Goal: Task Accomplishment & Management: Use online tool/utility

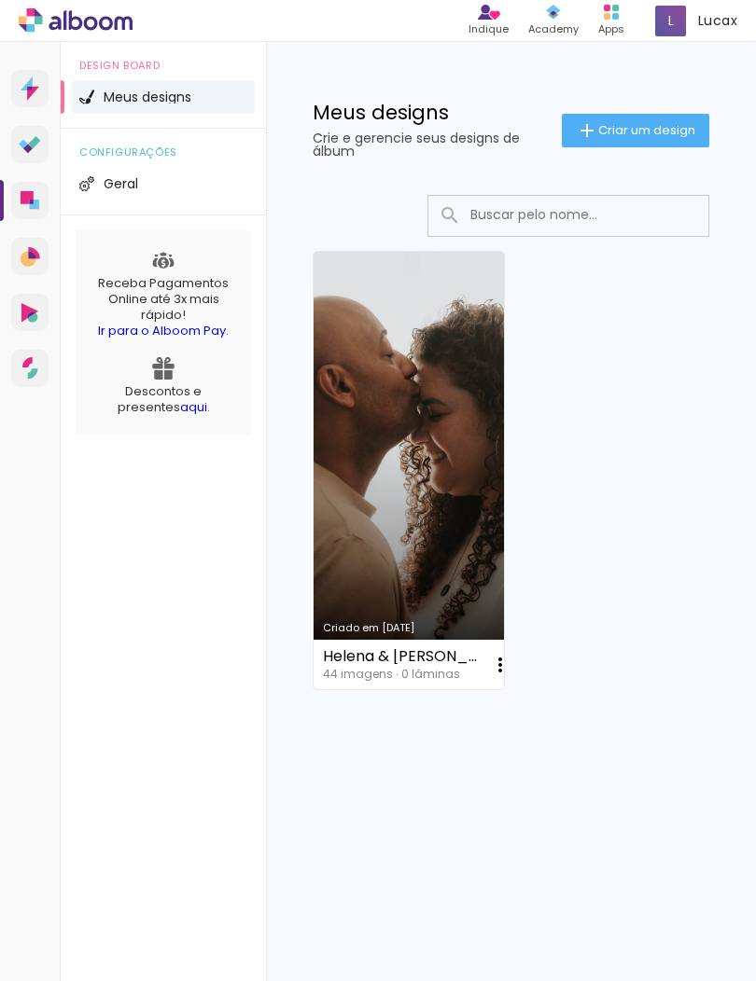
click at [434, 388] on link "Criado em [DATE]" at bounding box center [408, 470] width 190 height 437
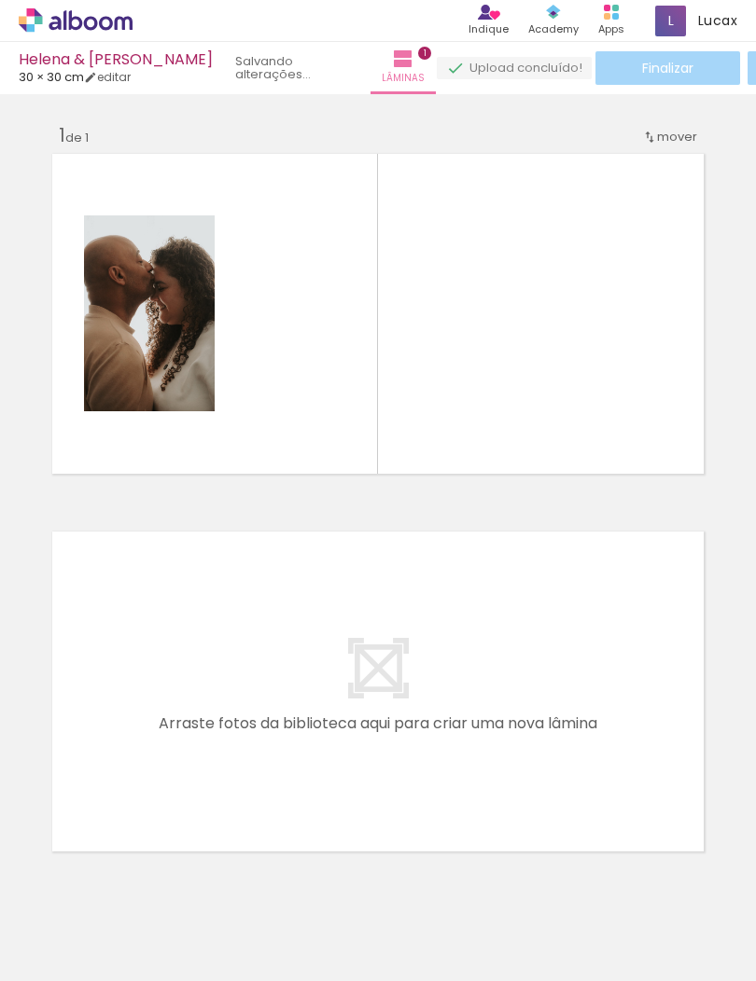
scroll to position [58, 0]
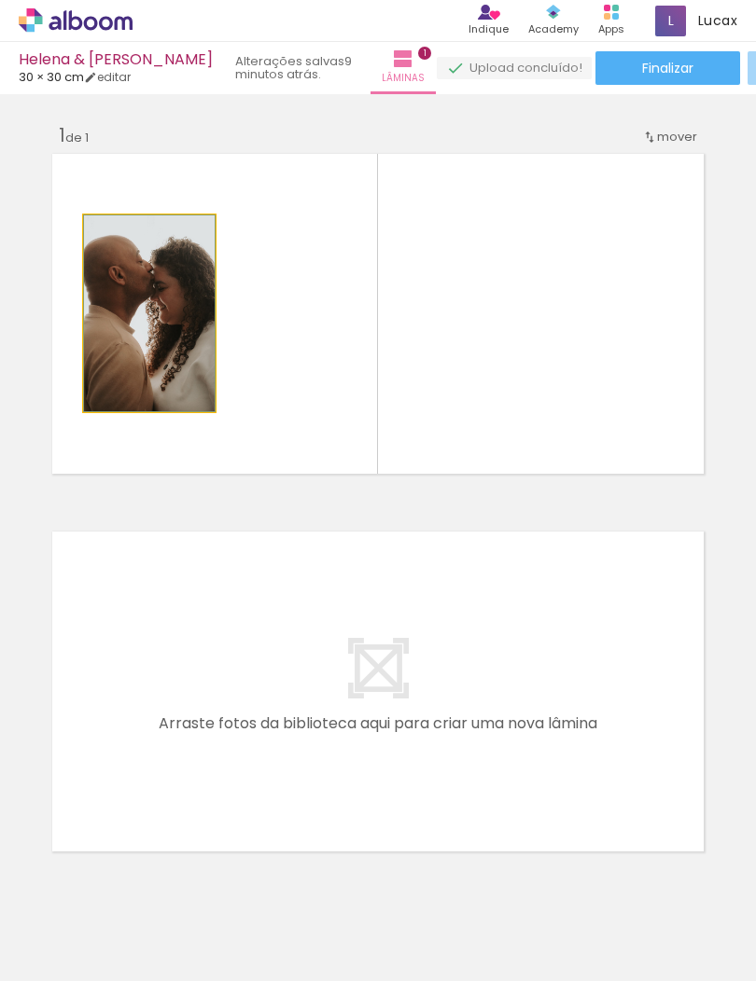
click at [178, 293] on div at bounding box center [149, 313] width 131 height 196
click at [174, 242] on div at bounding box center [149, 313] width 131 height 196
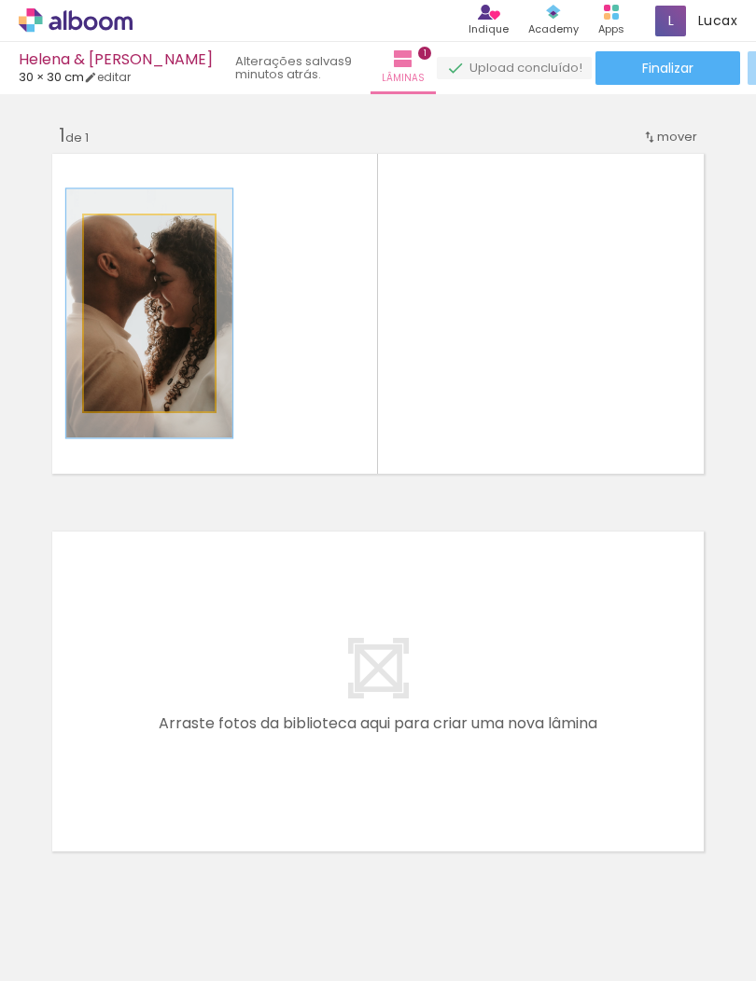
type paper-slider "100"
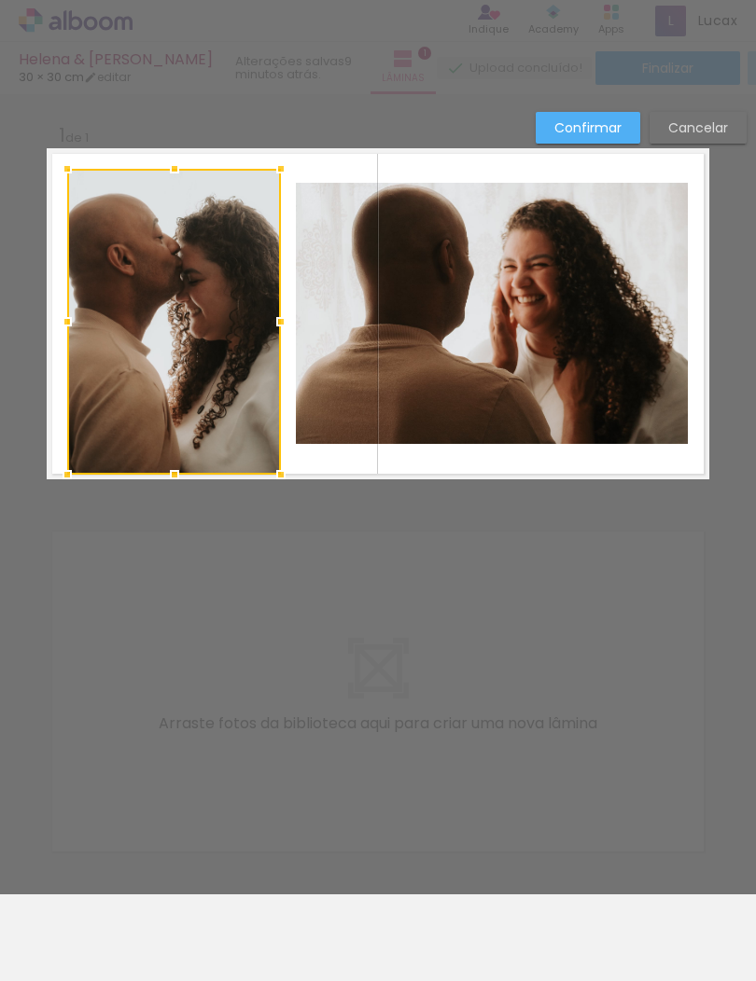
scroll to position [0, 0]
click at [239, 229] on div at bounding box center [174, 322] width 214 height 306
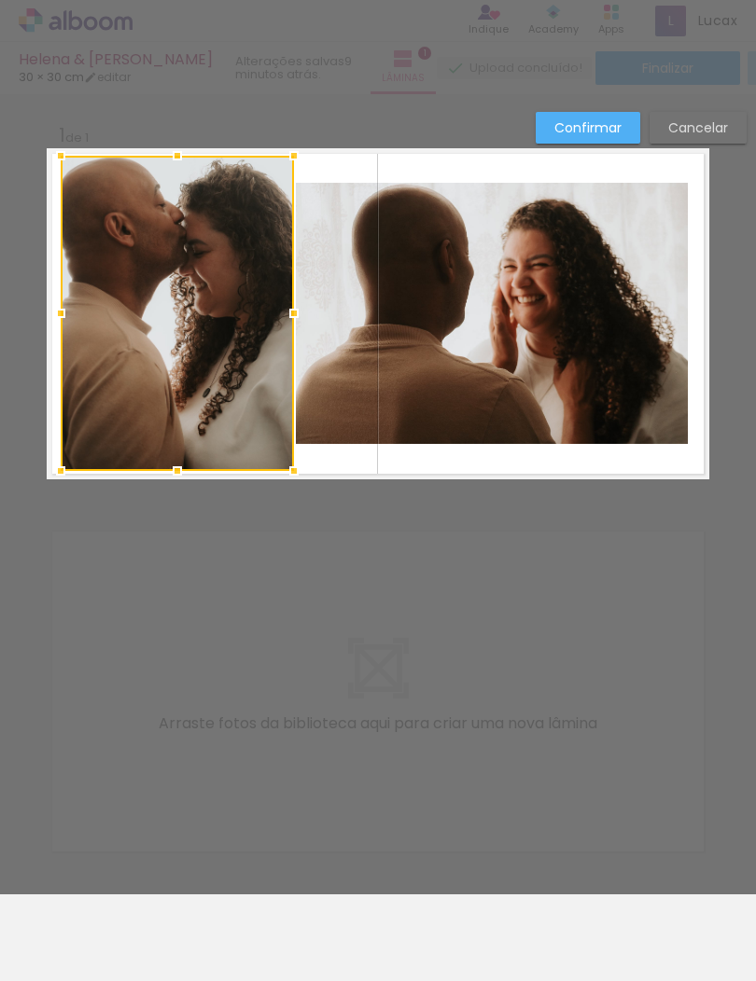
scroll to position [22, 0]
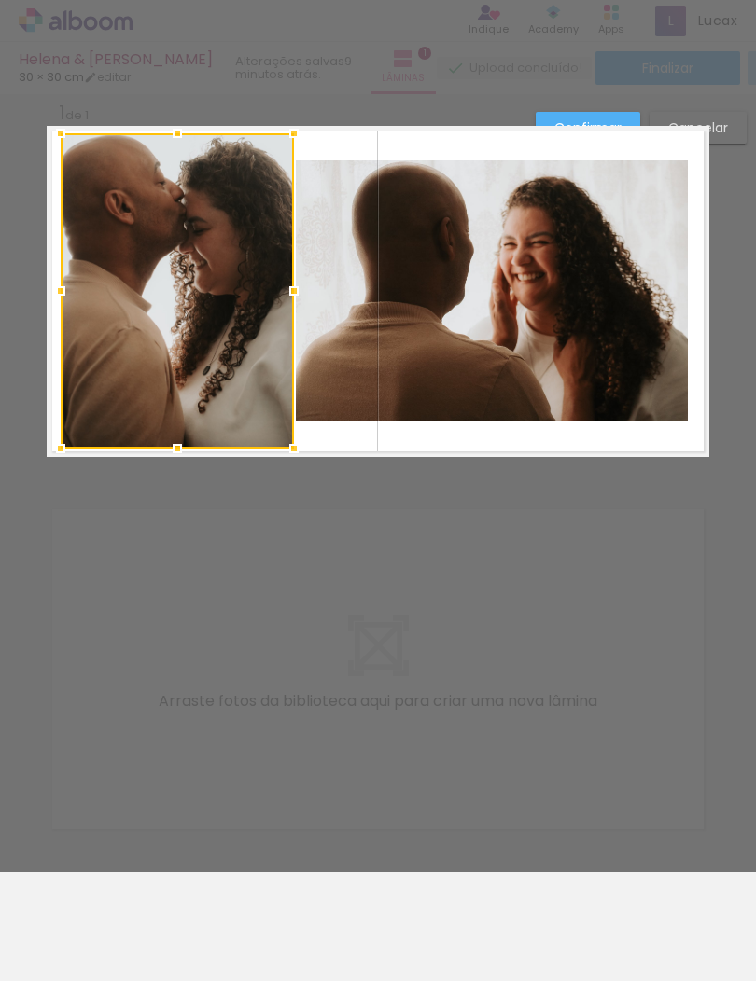
click at [104, 165] on div at bounding box center [177, 290] width 233 height 315
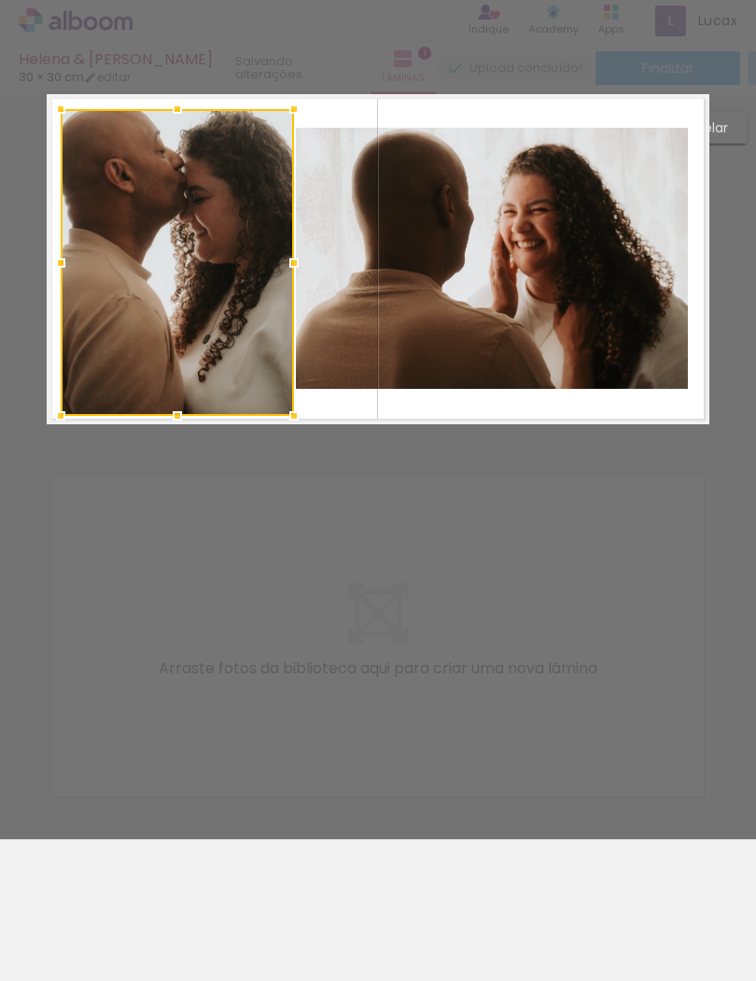
scroll to position [57, 0]
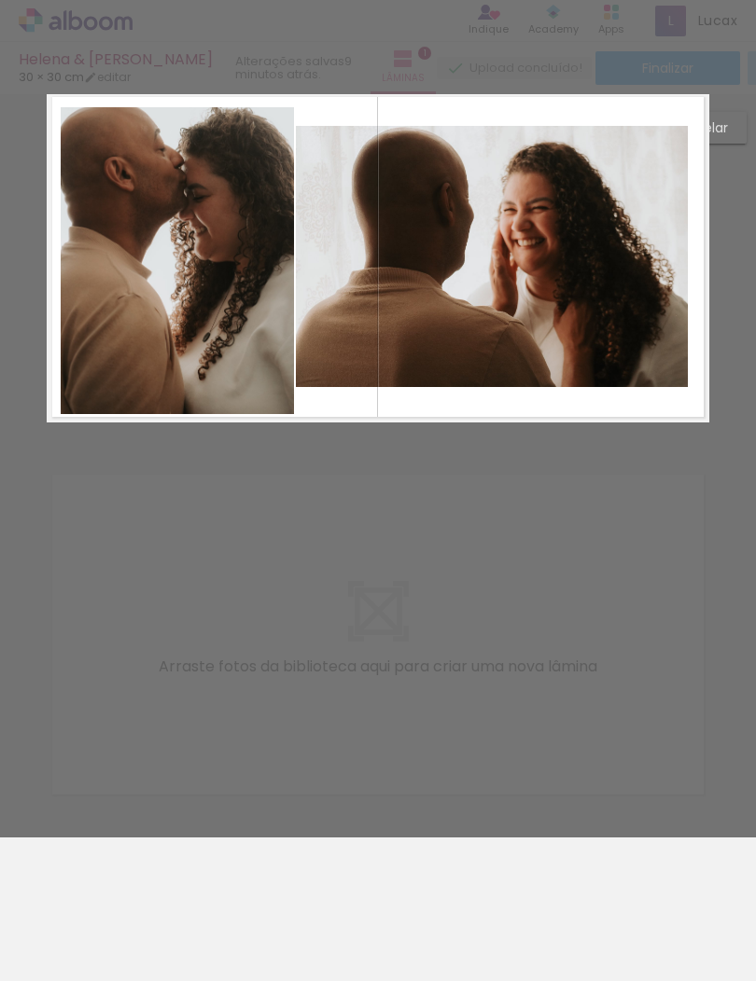
click at [75, 233] on div at bounding box center [177, 260] width 233 height 307
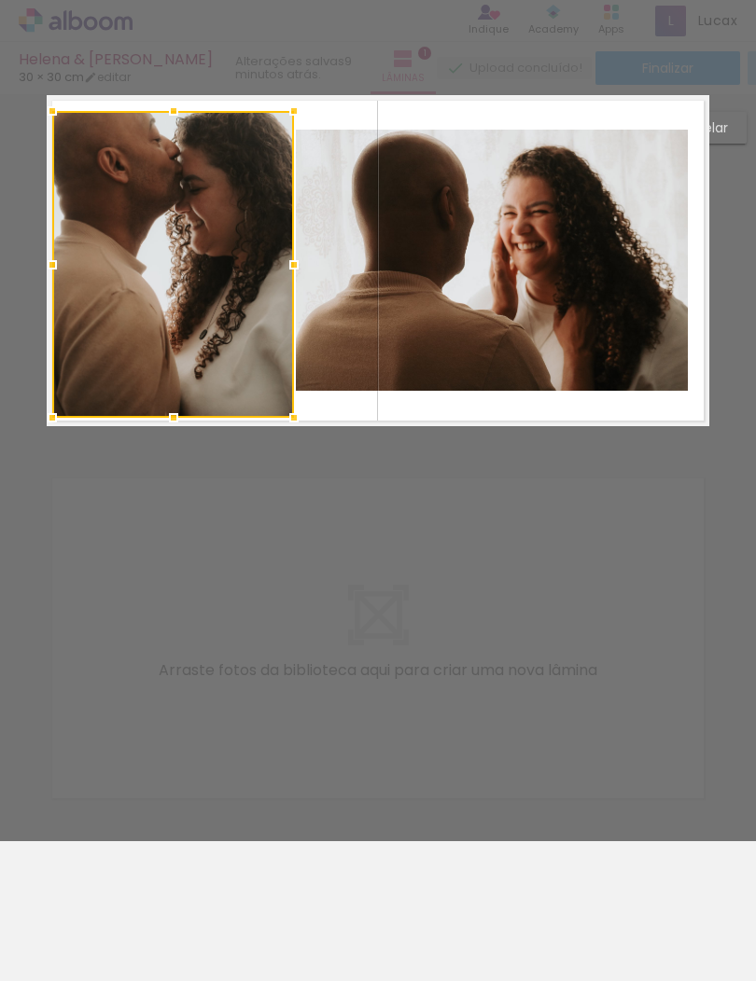
scroll to position [42, 0]
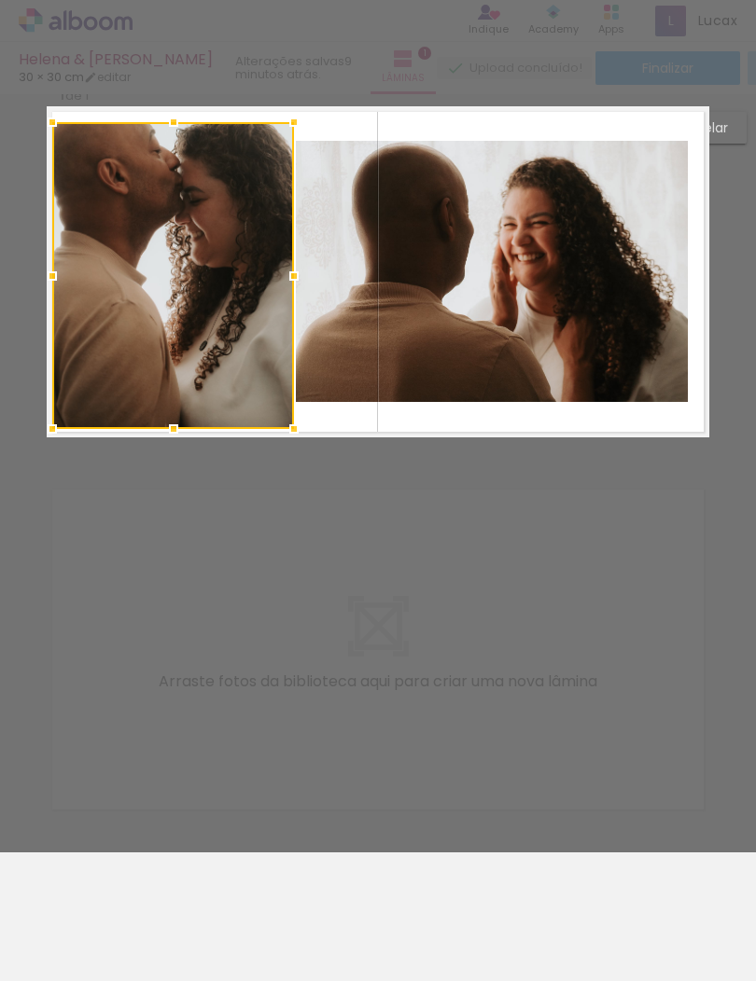
click at [215, 295] on div at bounding box center [173, 275] width 242 height 307
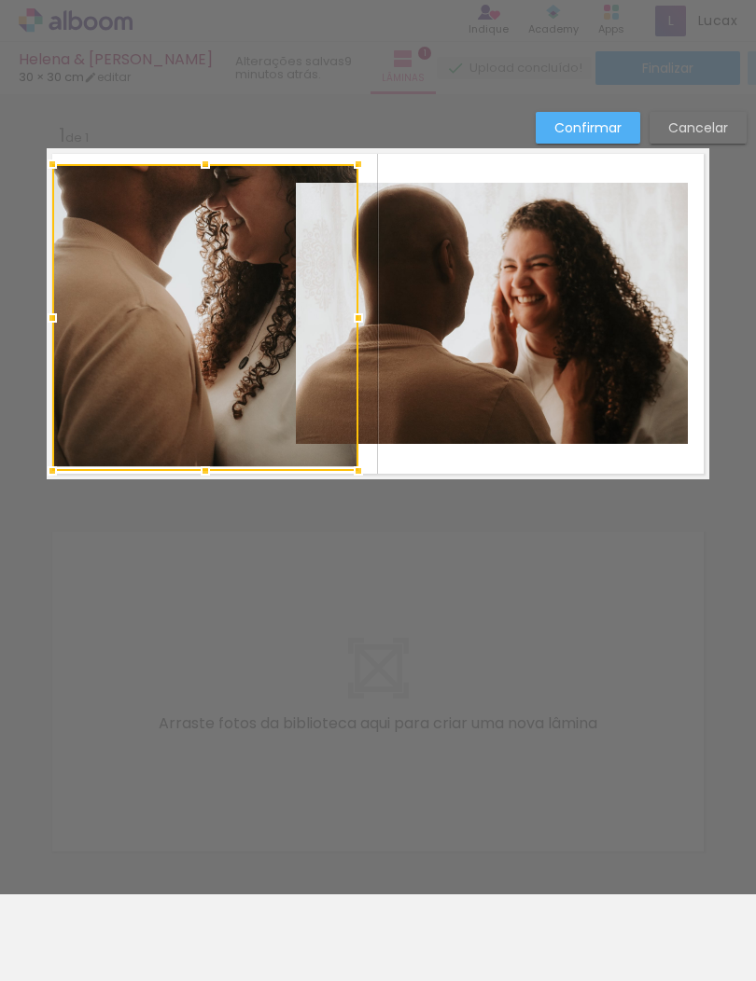
scroll to position [0, 0]
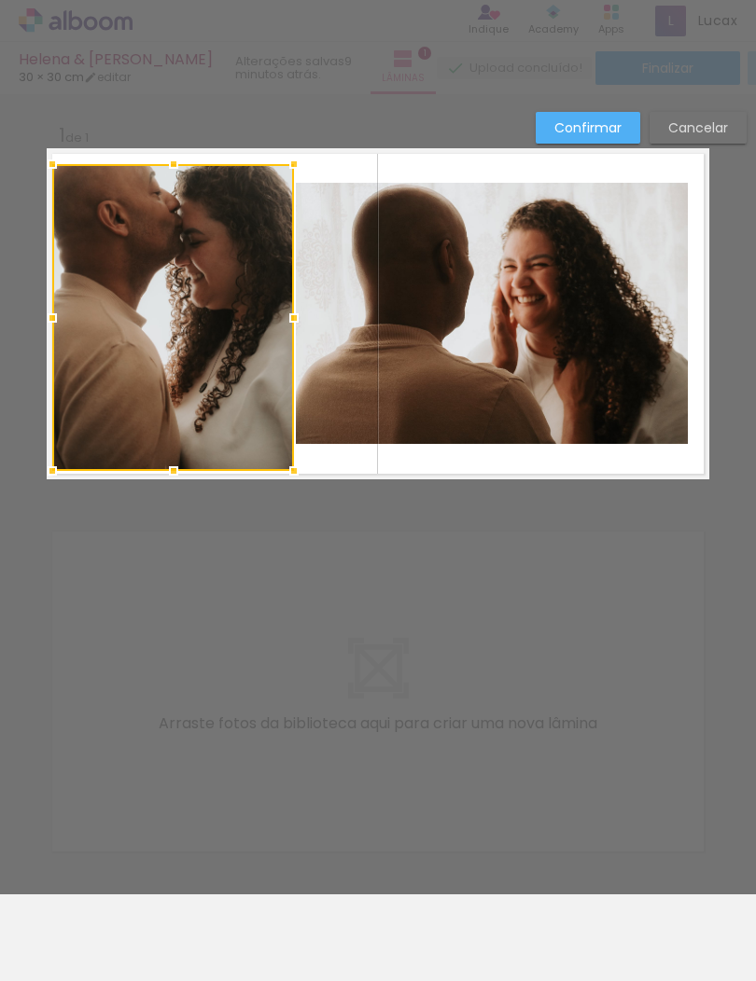
click at [315, 551] on div "Confirmar Cancelar" at bounding box center [378, 494] width 756 height 800
click at [394, 553] on div "Confirmar Cancelar" at bounding box center [378, 494] width 756 height 800
click at [442, 522] on div "Confirmar Cancelar" at bounding box center [378, 494] width 756 height 800
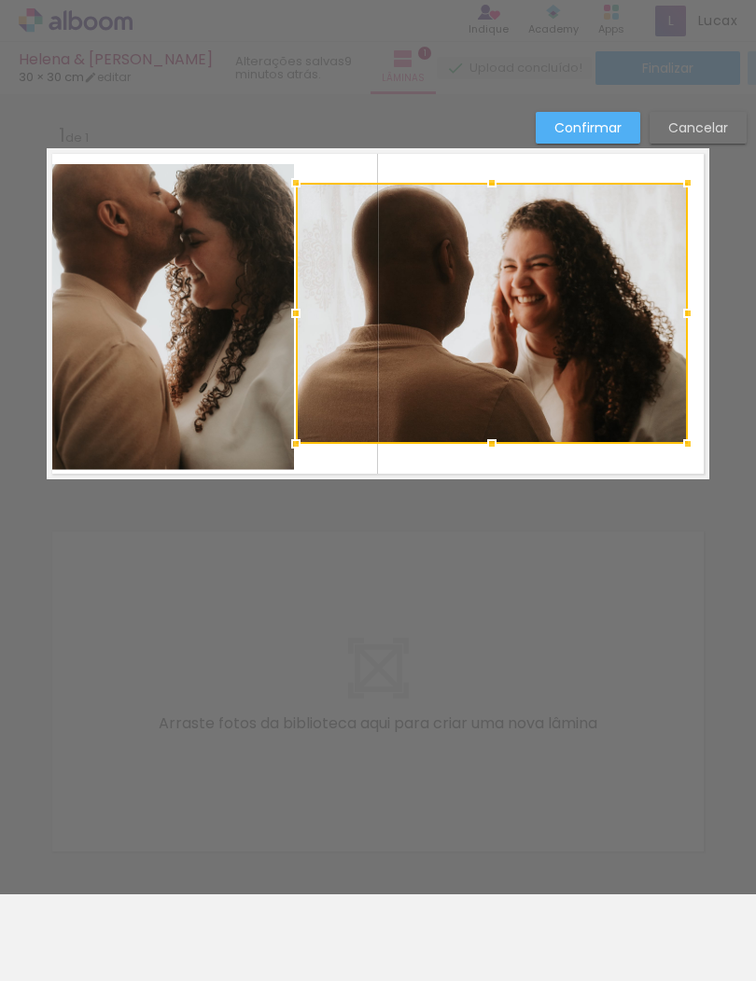
click at [503, 335] on div at bounding box center [492, 313] width 392 height 261
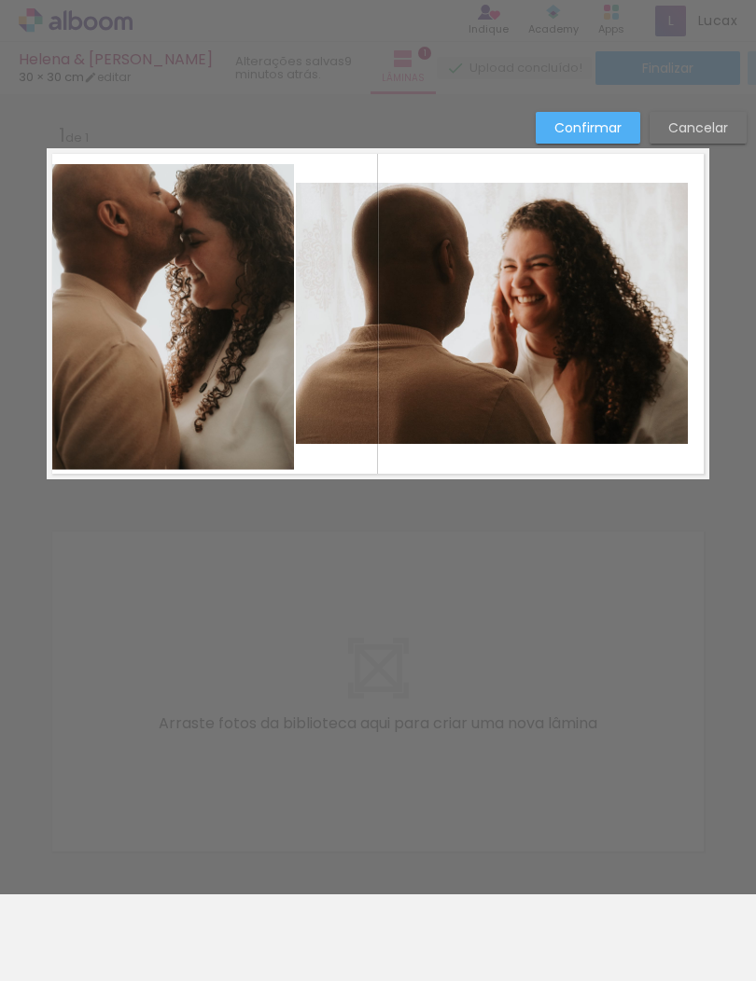
click at [528, 318] on div at bounding box center [492, 313] width 392 height 261
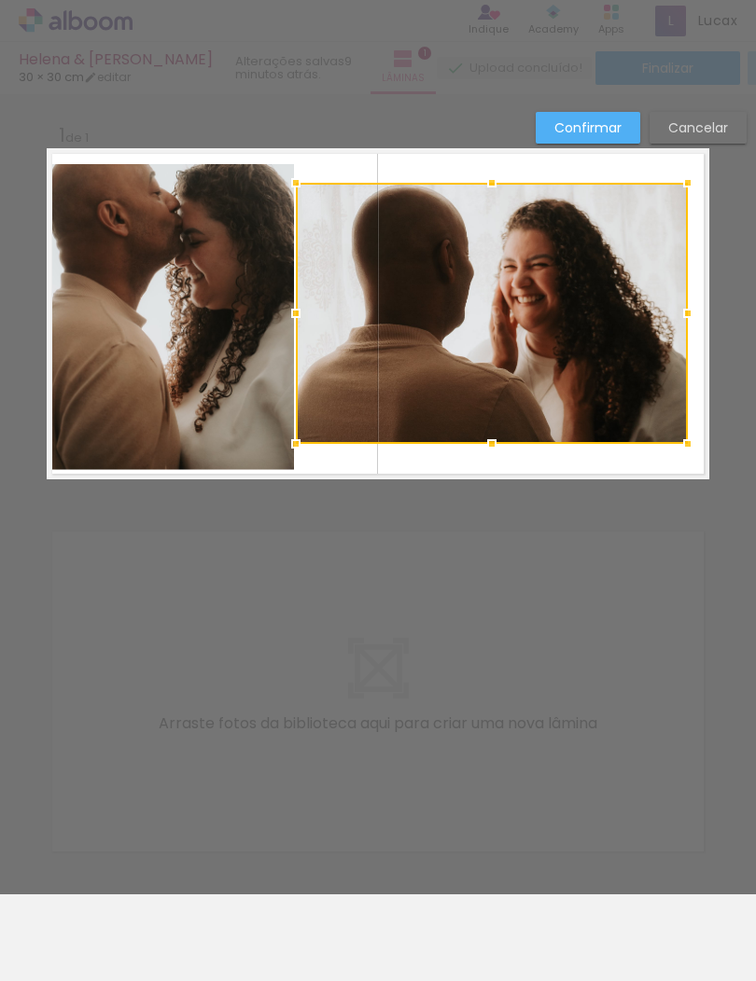
click at [568, 312] on div at bounding box center [492, 313] width 392 height 261
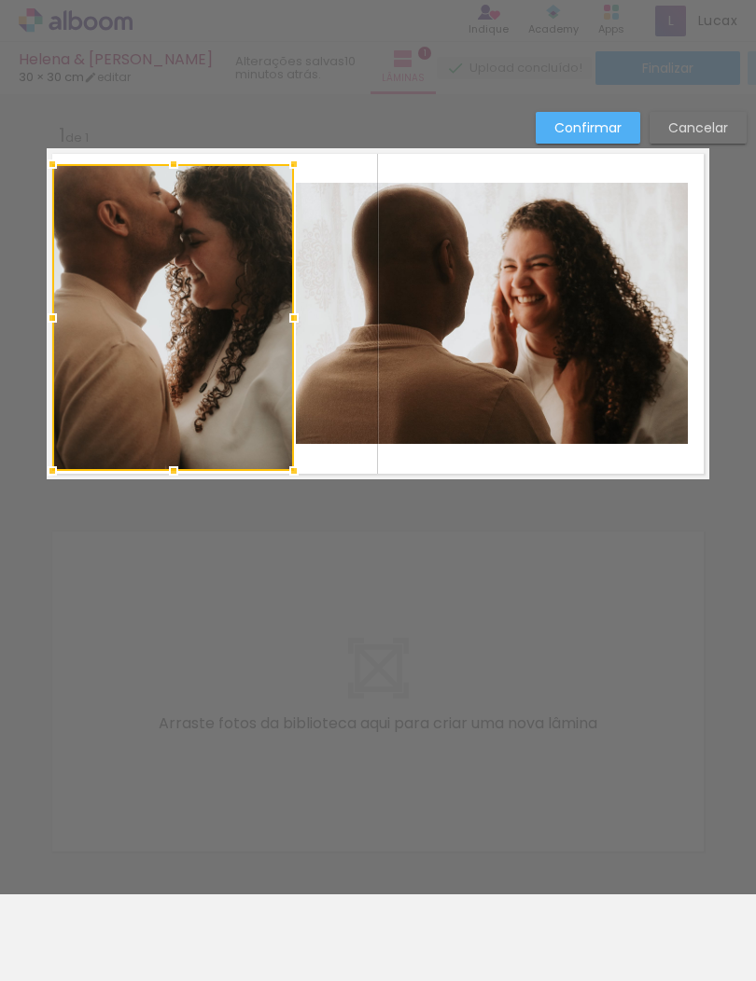
click at [244, 389] on div at bounding box center [173, 317] width 242 height 307
click at [350, 523] on div "Confirmar Cancelar" at bounding box center [378, 494] width 756 height 800
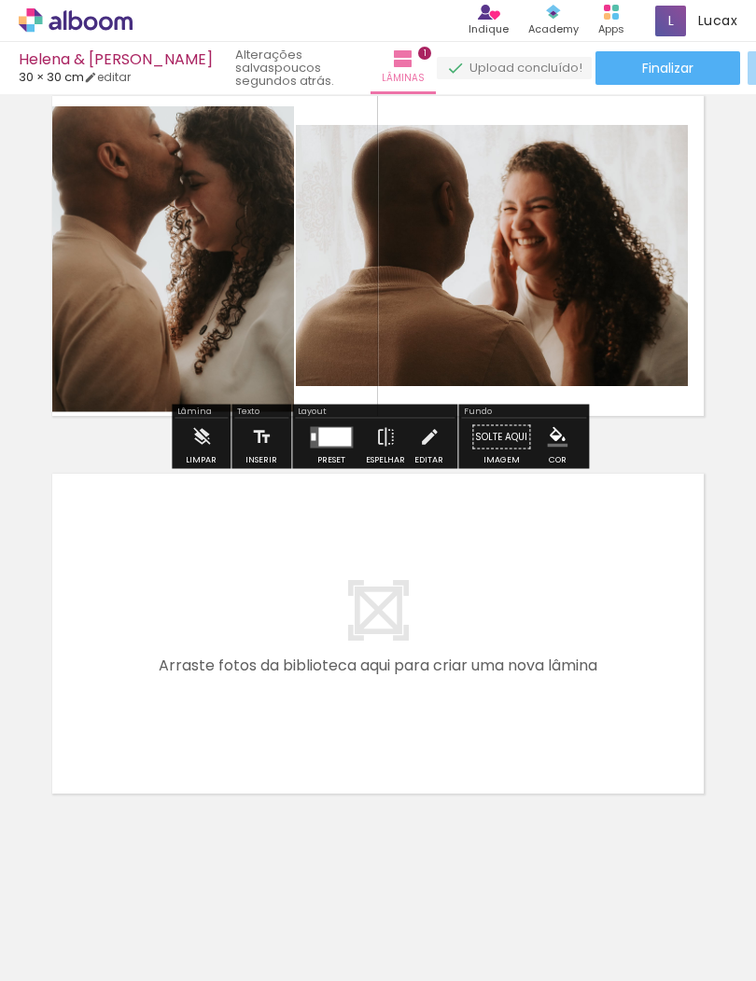
scroll to position [58, 0]
click at [272, 369] on div at bounding box center [173, 230] width 242 height 363
click at [290, 397] on div at bounding box center [173, 230] width 242 height 363
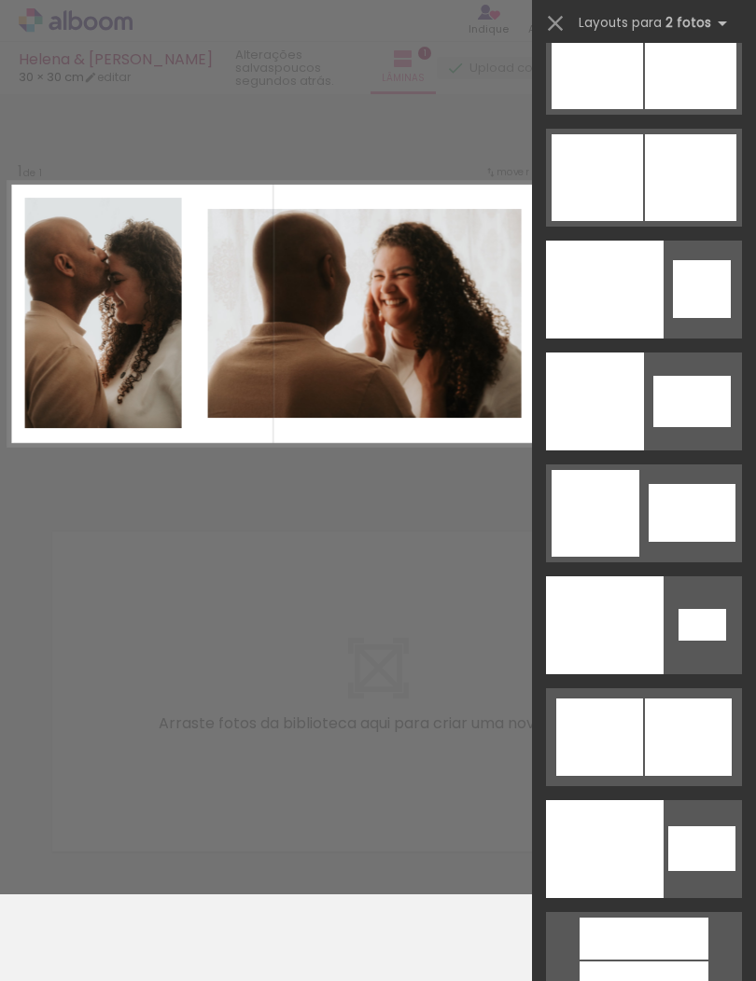
scroll to position [9626, 0]
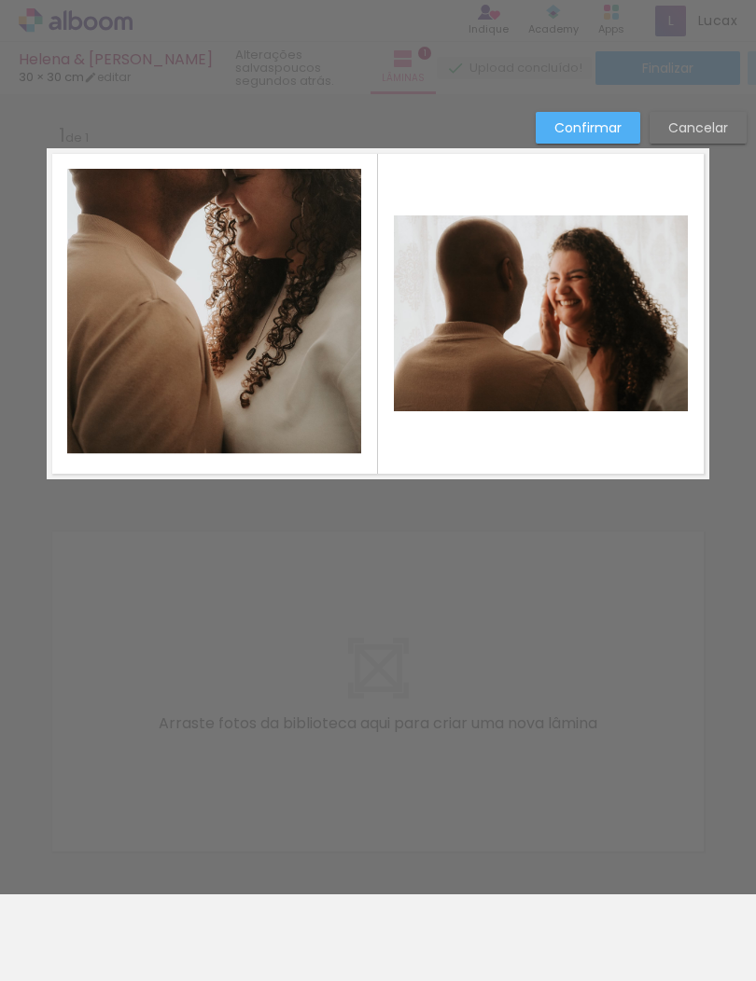
click at [272, 267] on div at bounding box center [214, 232] width 294 height 441
click at [554, 86] on div at bounding box center [378, 47] width 756 height 94
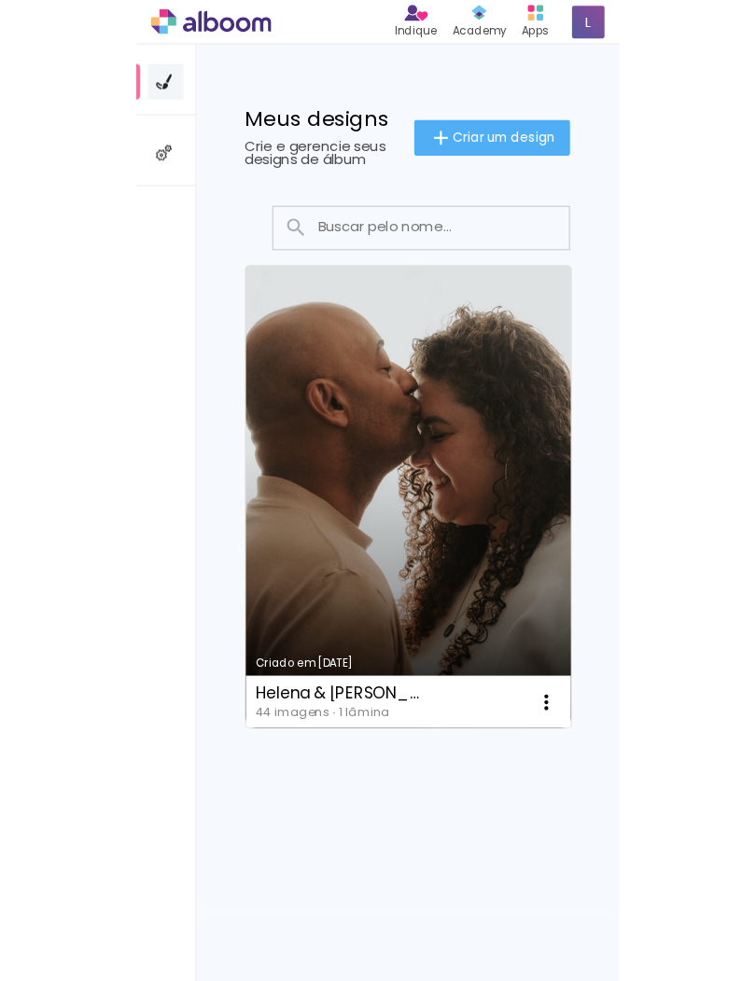
scroll to position [1, 0]
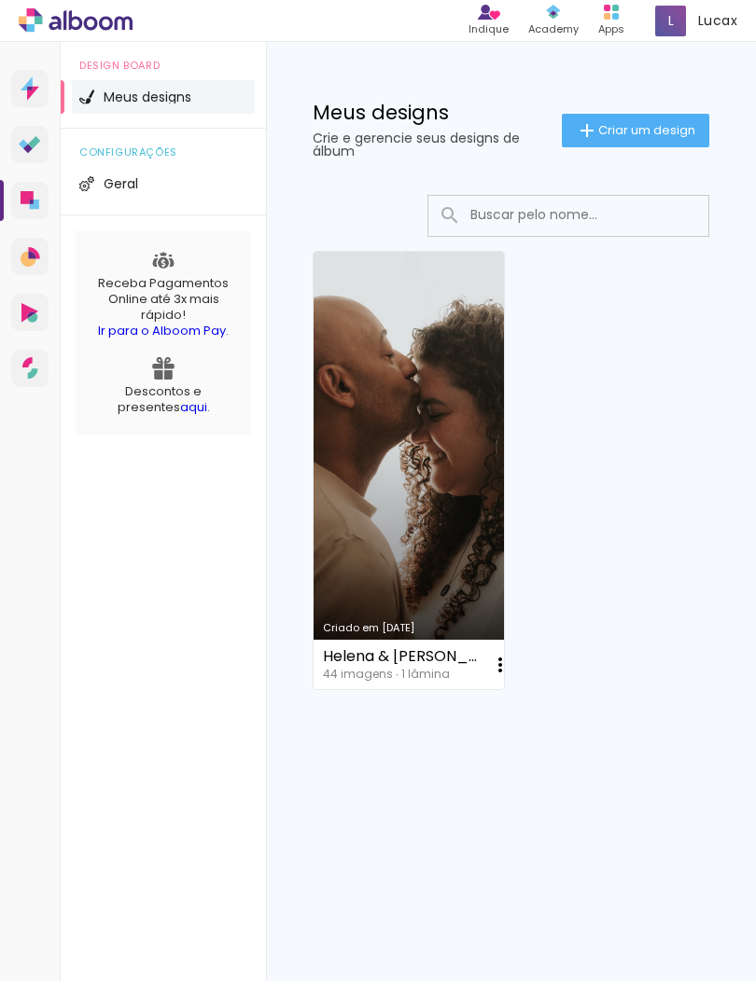
click at [412, 382] on link "Criado em [DATE]" at bounding box center [408, 470] width 190 height 437
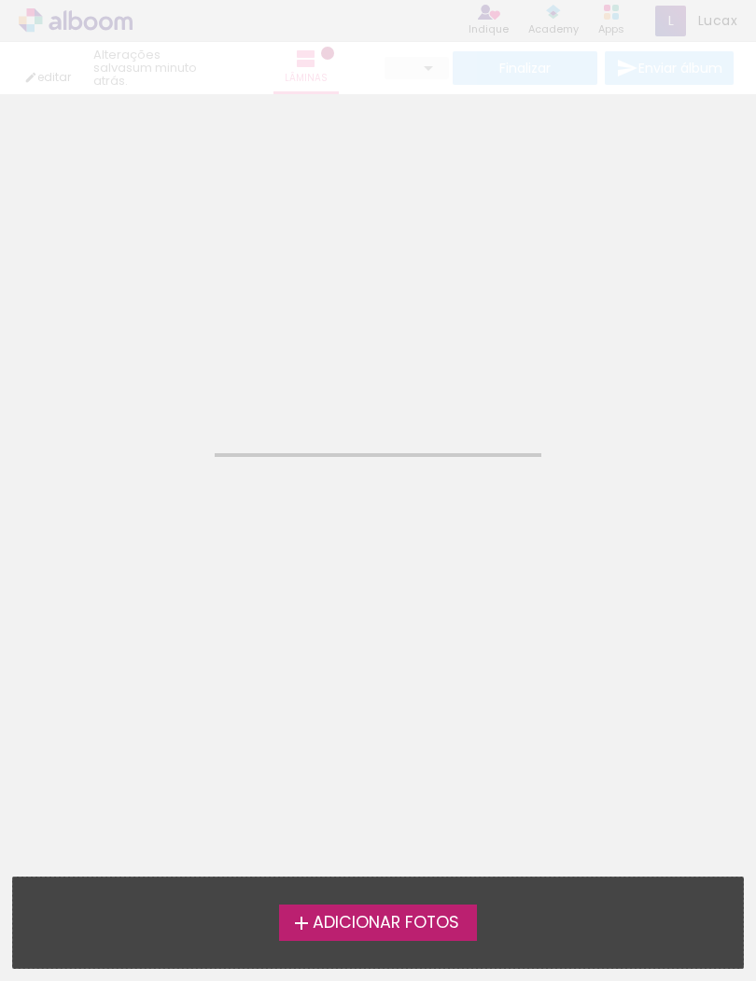
click at [520, 326] on neon-animated-pages "Confirmar Cancelar" at bounding box center [378, 537] width 756 height 887
click at [451, 203] on neon-animatable "Confirmar Cancelar" at bounding box center [378, 188] width 756 height 189
